Goal: Navigation & Orientation: Find specific page/section

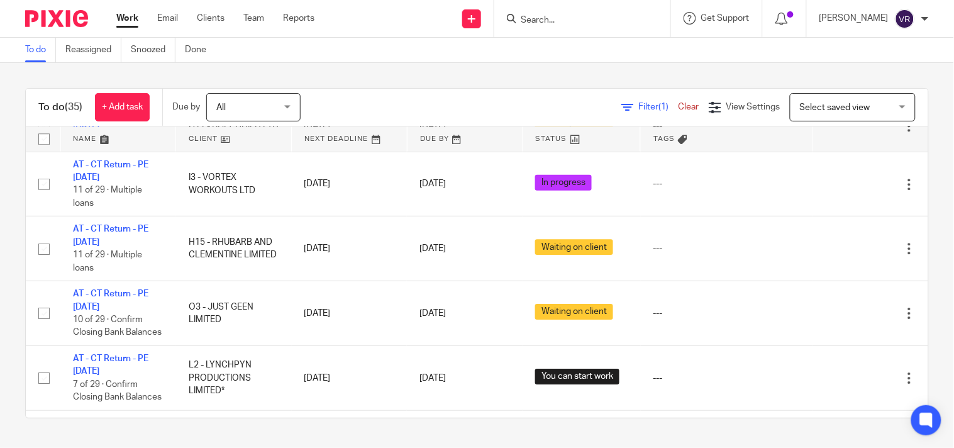
scroll to position [978, 0]
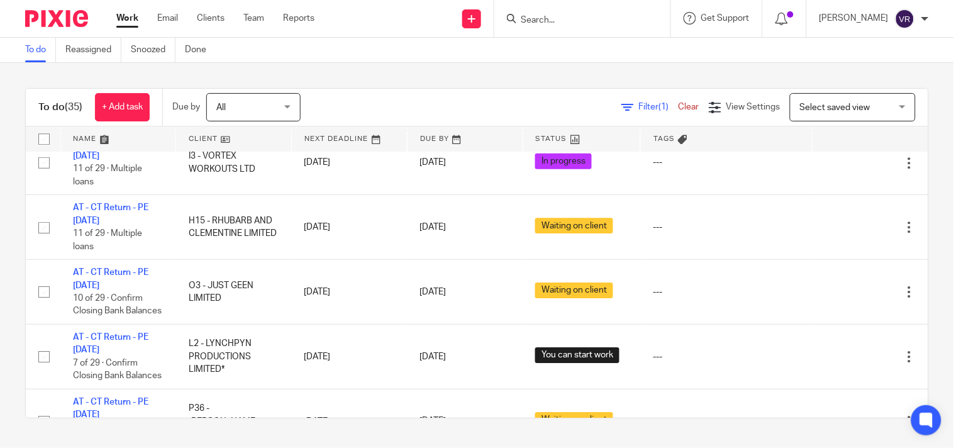
click at [594, 61] on div "To do Reassigned Snoozed Done" at bounding box center [477, 50] width 954 height 25
